Goal: Information Seeking & Learning: Learn about a topic

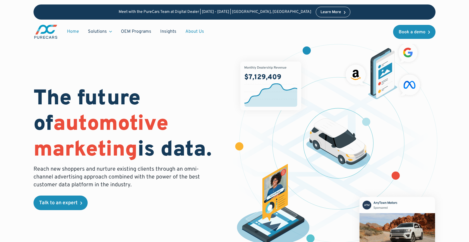
click at [193, 31] on link "About Us" at bounding box center [195, 31] width 28 height 11
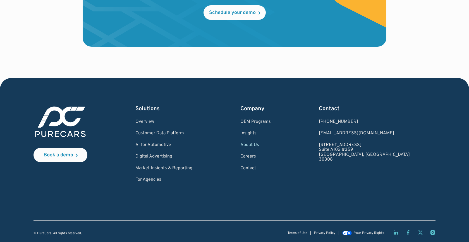
scroll to position [1659, 0]
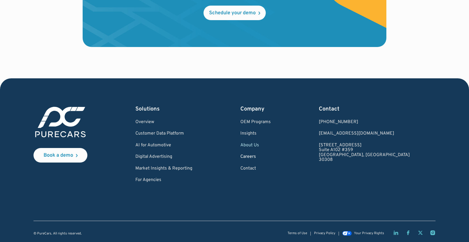
click at [271, 154] on link "Careers" at bounding box center [255, 156] width 30 height 5
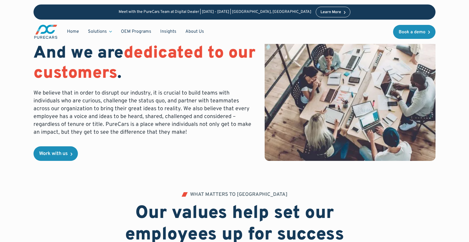
scroll to position [82, 0]
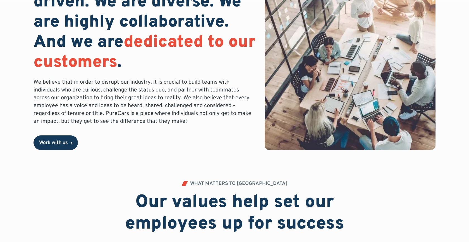
click at [56, 142] on div "Work with us" at bounding box center [53, 142] width 29 height 5
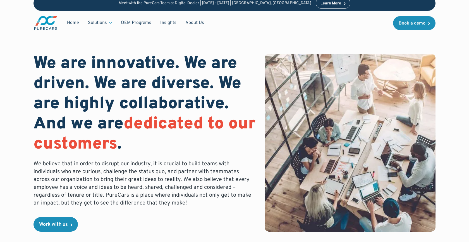
scroll to position [0, 0]
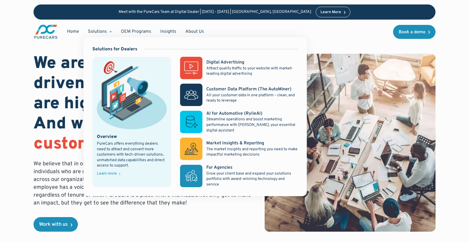
click at [95, 30] on div "Solutions" at bounding box center [97, 31] width 19 height 6
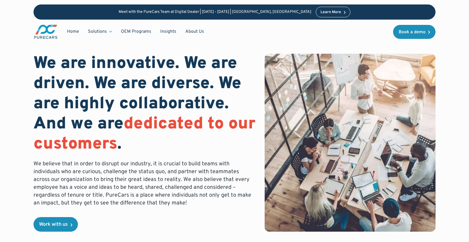
click at [95, 30] on div "Solutions" at bounding box center [97, 31] width 19 height 6
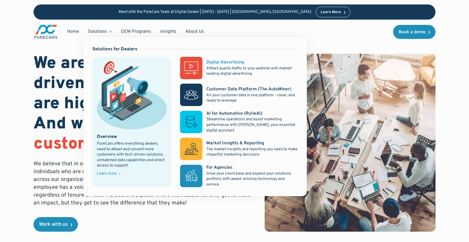
click at [228, 63] on div "Digital Advertising" at bounding box center [225, 62] width 38 height 6
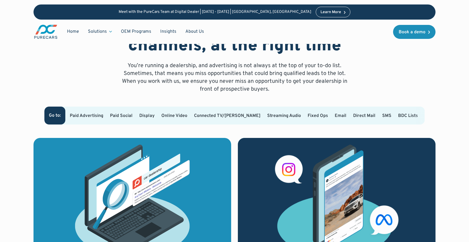
scroll to position [316, 0]
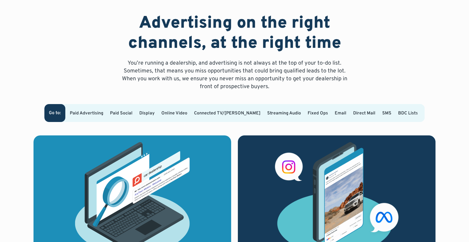
click at [308, 111] on link "Fixed Ops" at bounding box center [318, 113] width 20 height 6
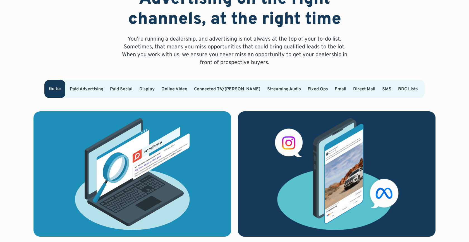
scroll to position [340, 0]
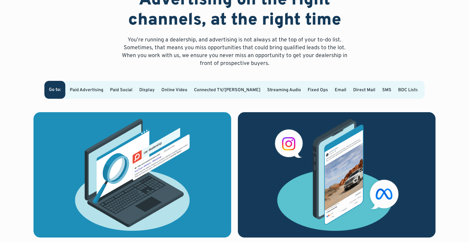
click at [399, 90] on link "BDC Lists" at bounding box center [408, 90] width 20 height 6
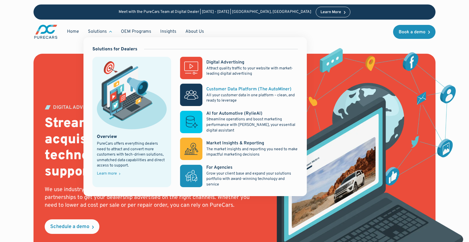
click at [237, 94] on p "All your customer data in one platform – clean, and ready to leverage" at bounding box center [252, 97] width 92 height 11
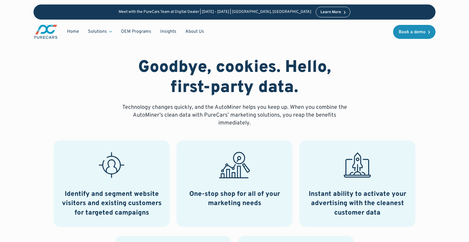
scroll to position [238, 0]
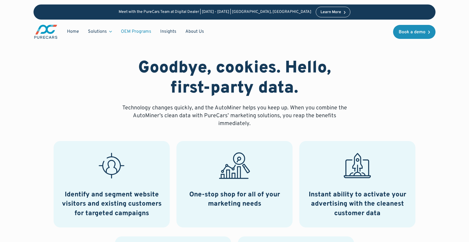
click at [137, 32] on link "OEM Programs" at bounding box center [135, 31] width 39 height 11
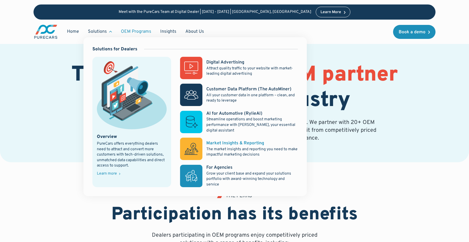
click at [233, 143] on div "Market Insights & Reporting" at bounding box center [235, 143] width 58 height 6
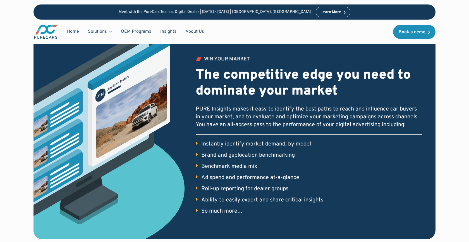
scroll to position [410, 0]
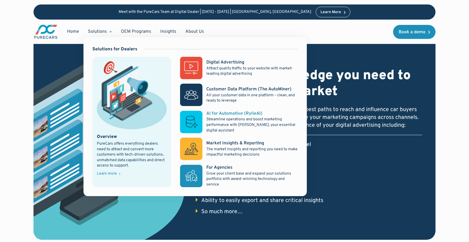
click at [226, 119] on p "Streamline operations and boost marketing performance with [PERSON_NAME], your …" at bounding box center [252, 124] width 92 height 16
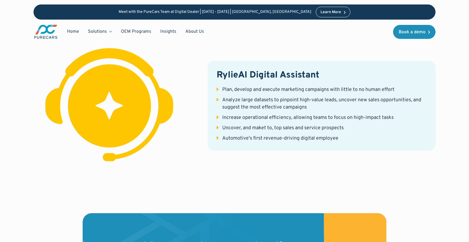
scroll to position [1031, 0]
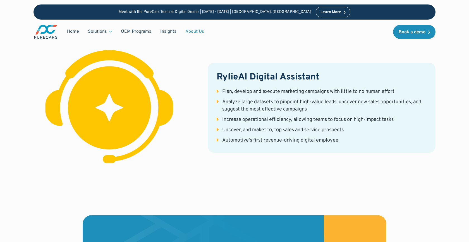
click at [193, 32] on link "About Us" at bounding box center [195, 31] width 28 height 11
